Goal: Task Accomplishment & Management: Use online tool/utility

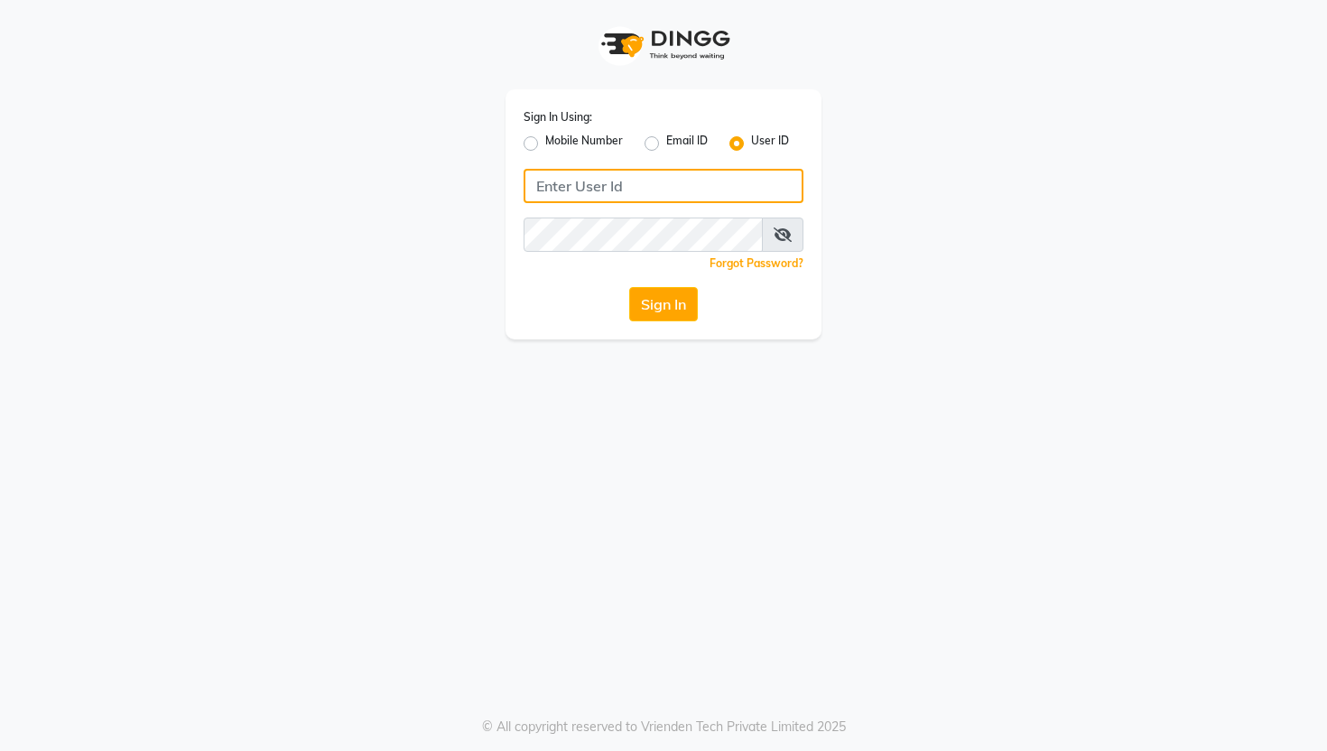
click at [588, 188] on input "Username" at bounding box center [664, 186] width 280 height 34
type input "vois"
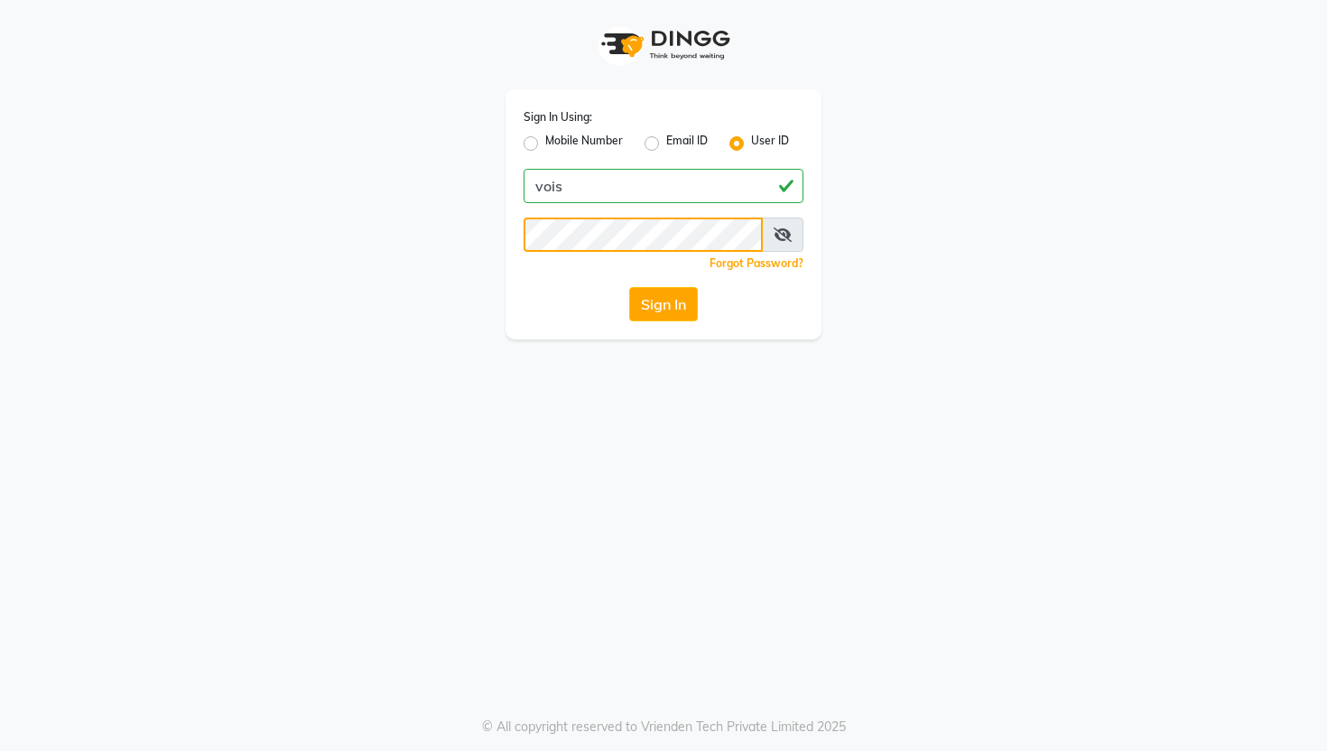
click at [629, 287] on button "Sign In" at bounding box center [663, 304] width 69 height 34
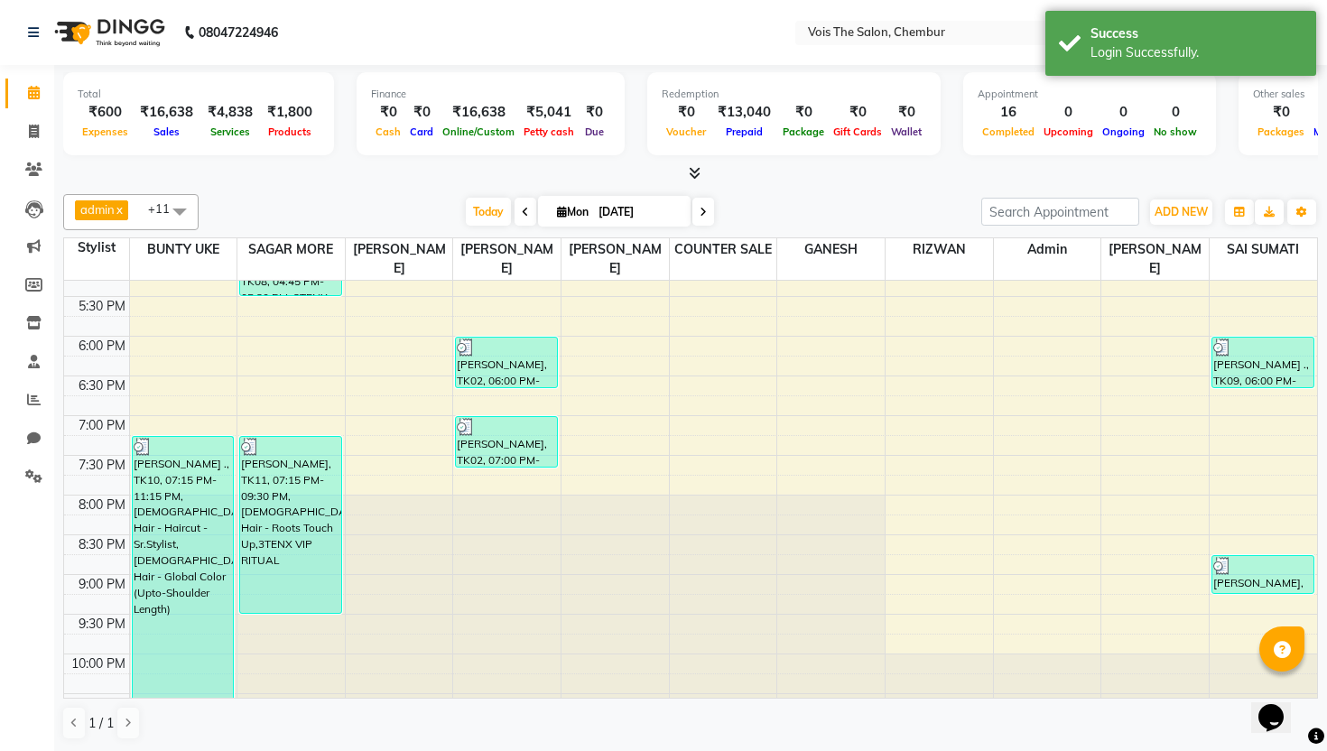
click at [178, 205] on span at bounding box center [180, 211] width 36 height 34
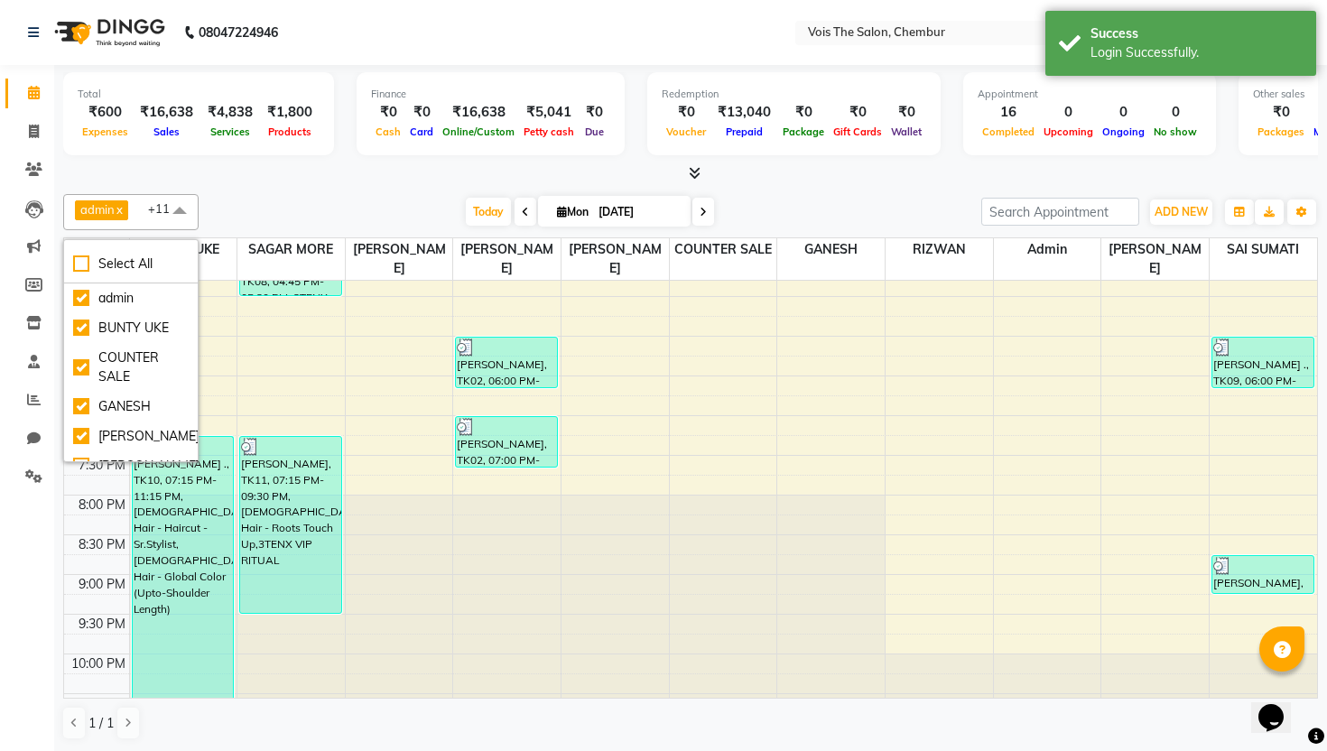
click at [417, 155] on div "Total ₹600 Expenses ₹16,638 Sales ₹4,838 Services ₹1,800 Products Finance ₹0 Ca…" at bounding box center [690, 116] width 1255 height 88
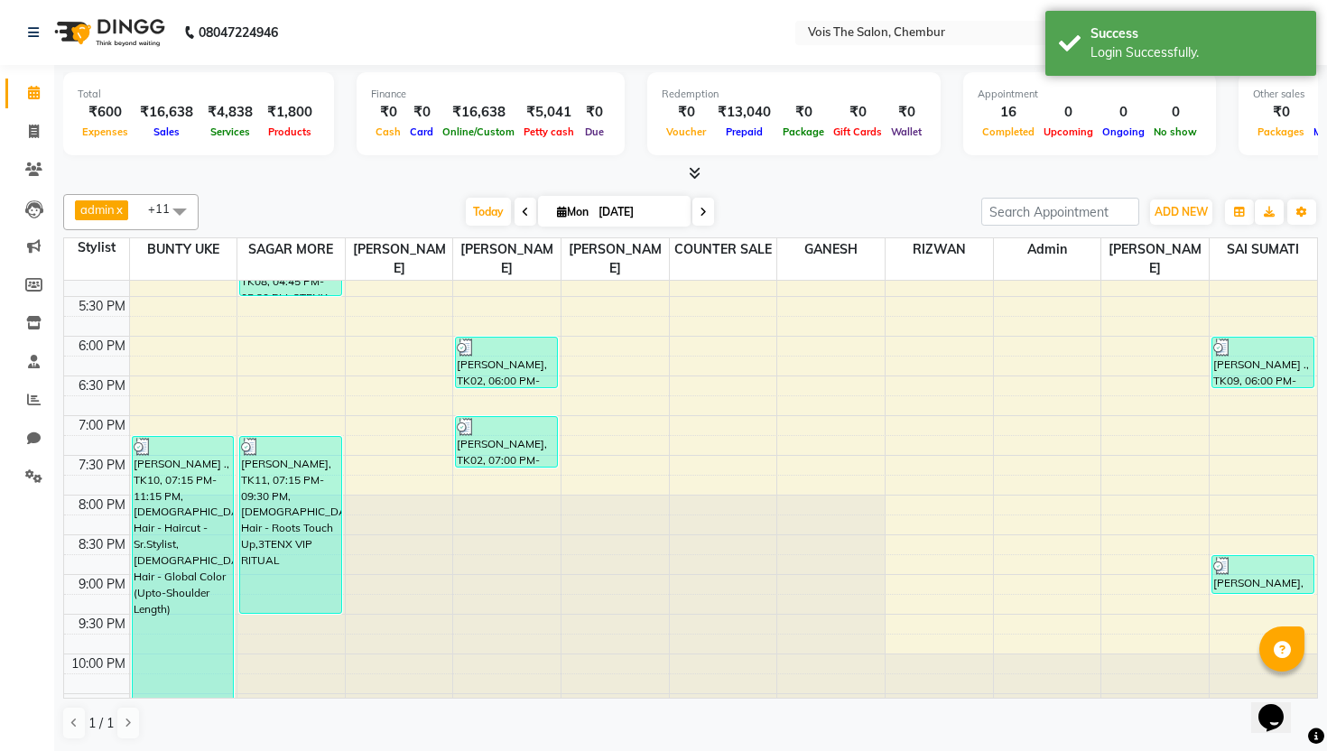
click at [697, 167] on icon at bounding box center [695, 173] width 12 height 14
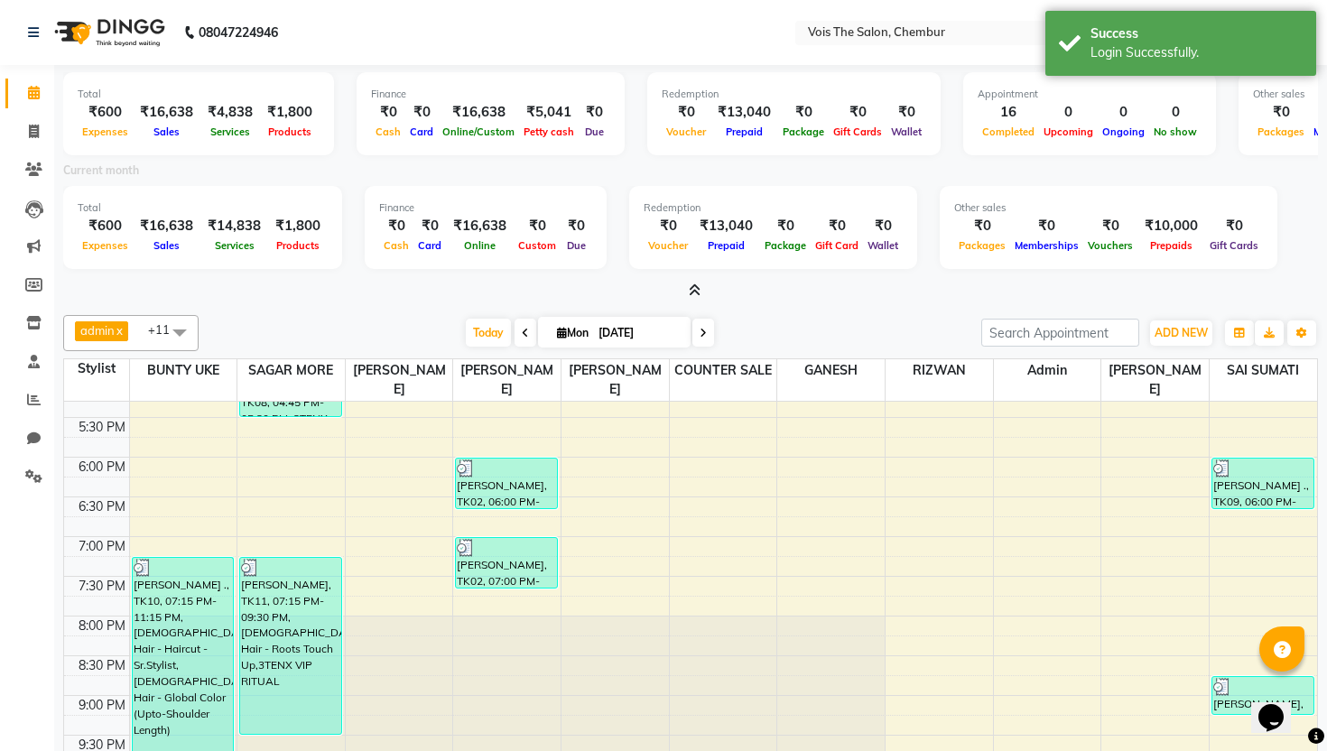
click at [697, 289] on icon at bounding box center [695, 291] width 12 height 14
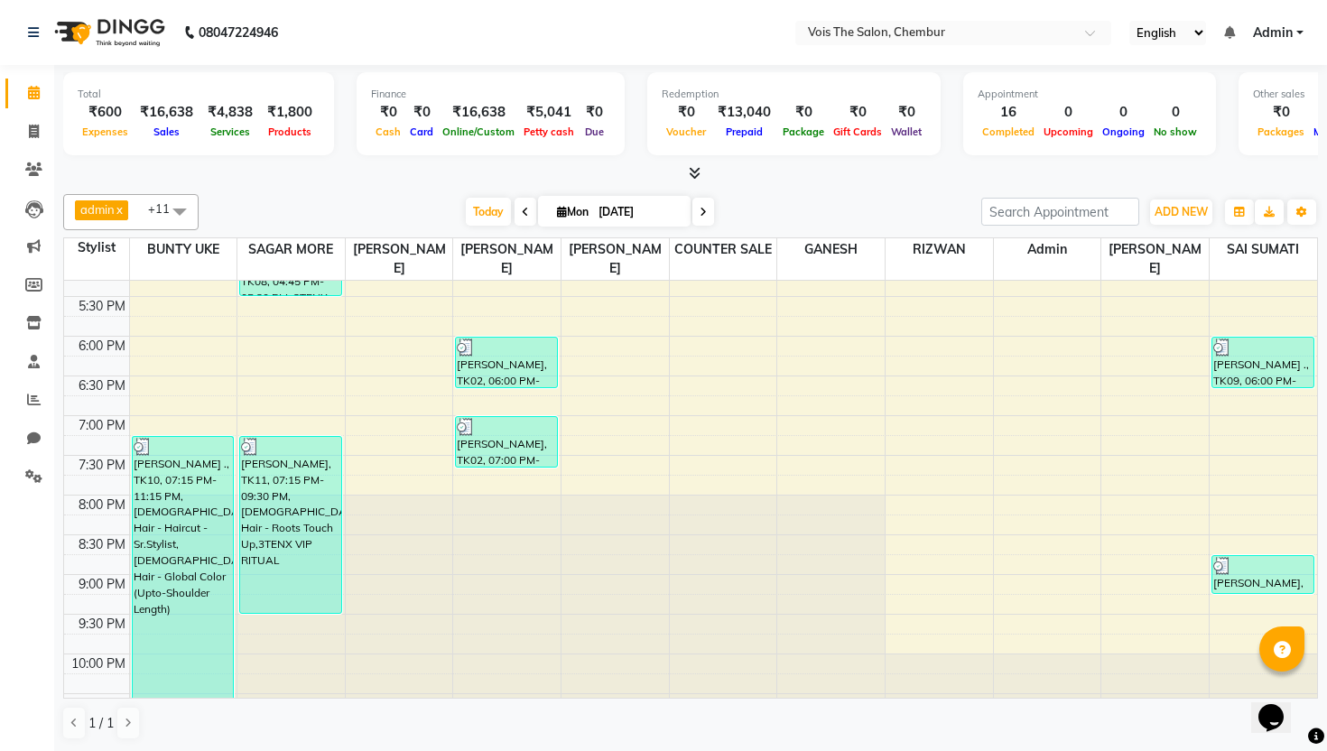
click at [704, 209] on icon at bounding box center [703, 212] width 7 height 11
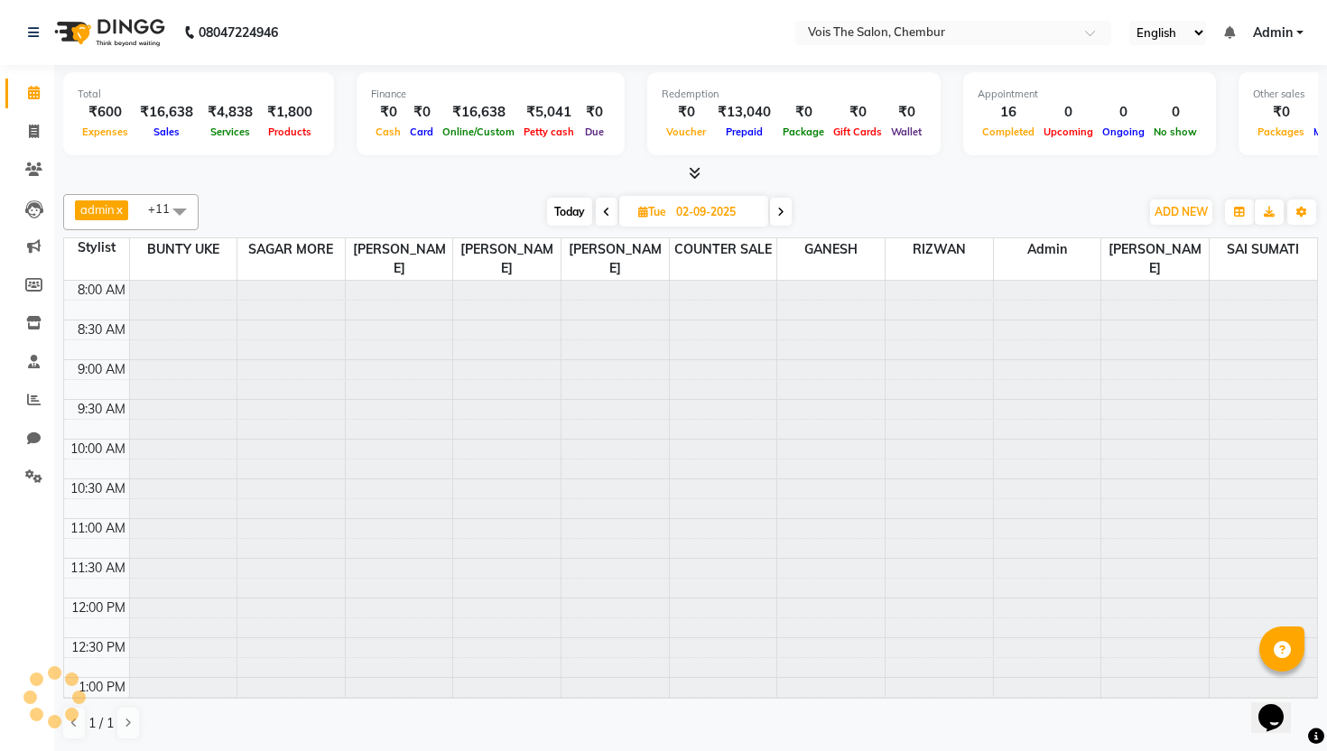
scroll to position [773, 0]
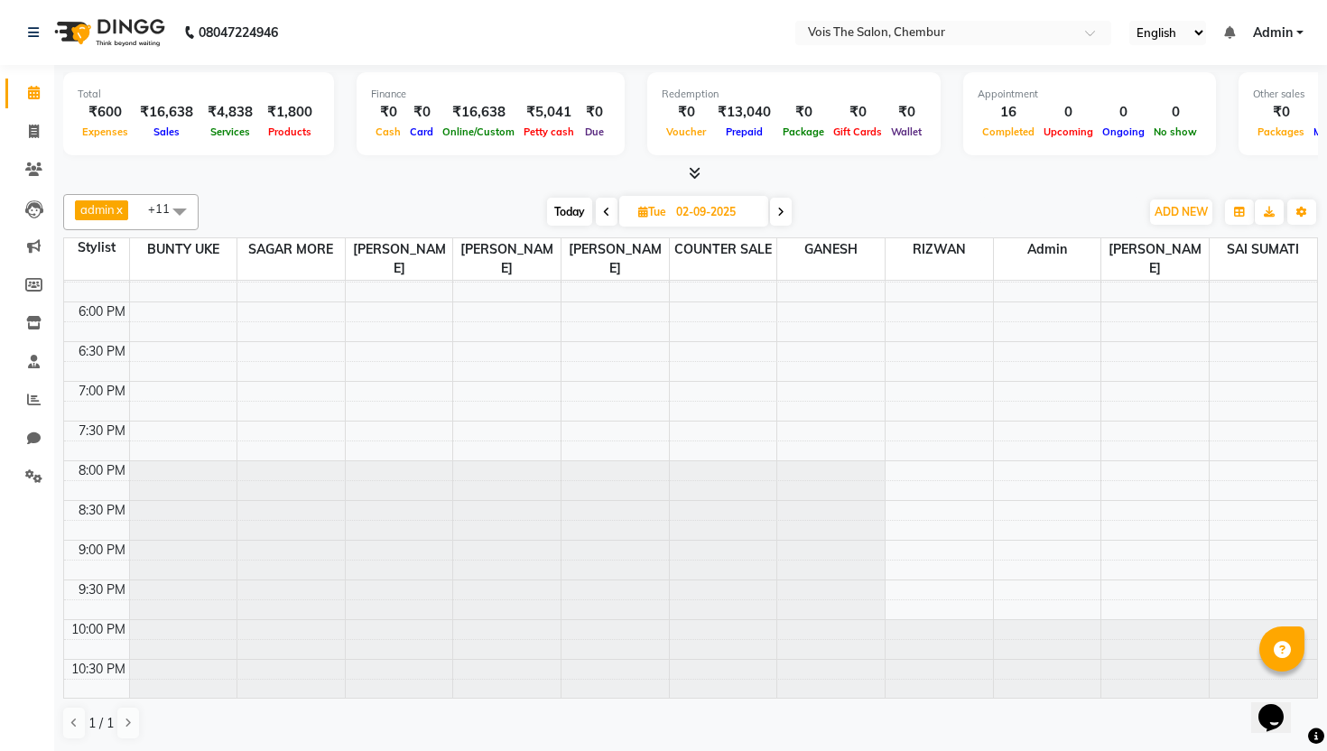
click at [608, 213] on icon at bounding box center [606, 212] width 7 height 11
type input "[DATE]"
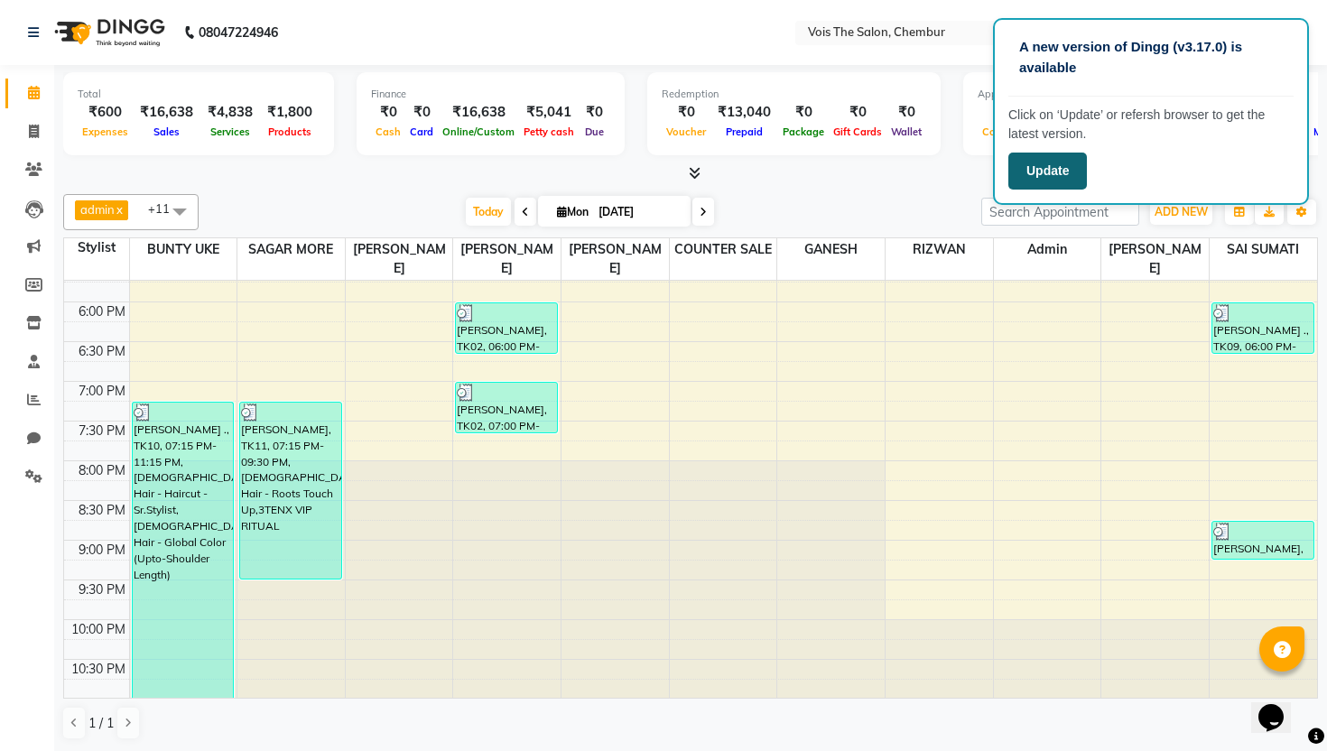
click at [1062, 166] on button "Update" at bounding box center [1048, 171] width 79 height 37
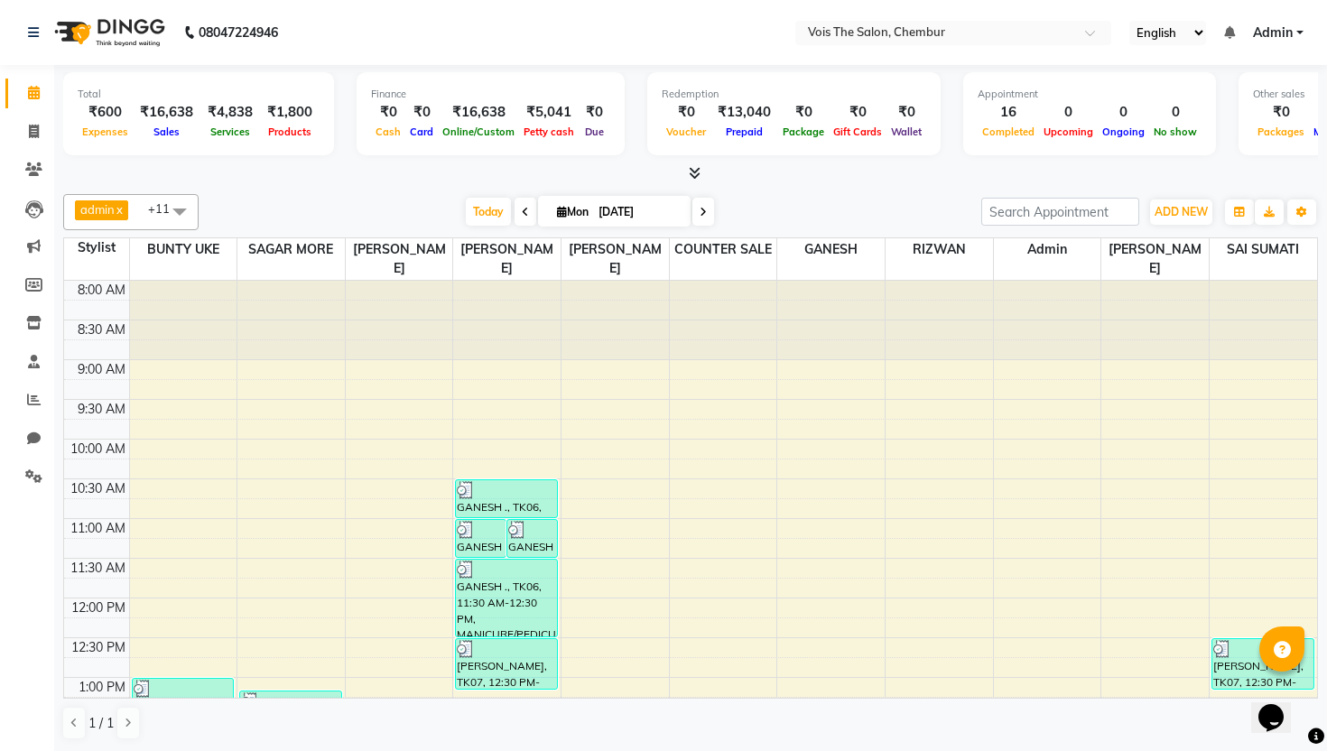
click at [696, 170] on icon at bounding box center [695, 173] width 12 height 14
